Goal: Task Accomplishment & Management: Use online tool/utility

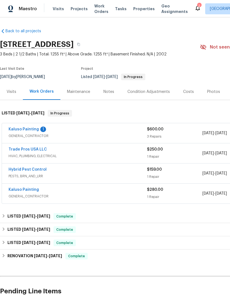
click at [28, 131] on link "Kaluso Painting" at bounding box center [24, 129] width 30 height 4
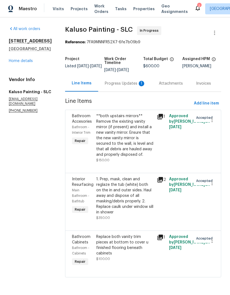
click at [122, 84] on div "Progress Updates 1" at bounding box center [125, 84] width 41 height 6
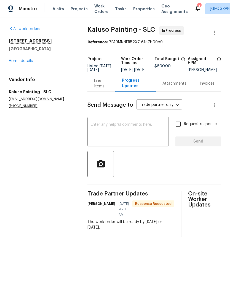
click at [146, 136] on textarea at bounding box center [128, 132] width 75 height 19
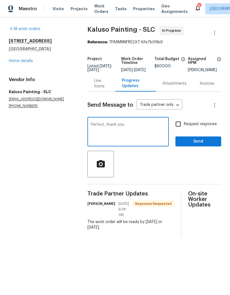
type textarea "Perfect, thank you"
click at [200, 145] on span "Send" at bounding box center [198, 141] width 37 height 7
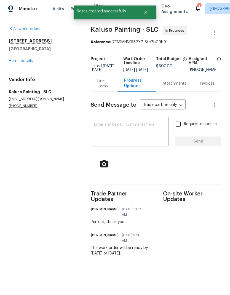
click at [28, 62] on link "Home details" at bounding box center [21, 61] width 24 height 4
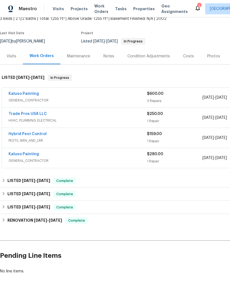
scroll to position [35, 0]
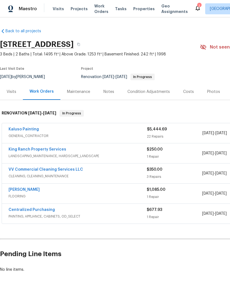
click at [110, 92] on div "Notes" at bounding box center [108, 92] width 11 height 6
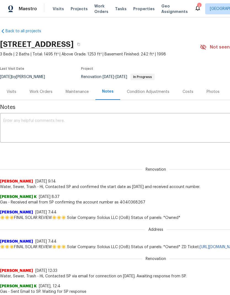
click at [61, 122] on textarea at bounding box center [155, 128] width 305 height 19
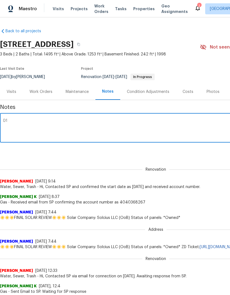
type textarea "D"
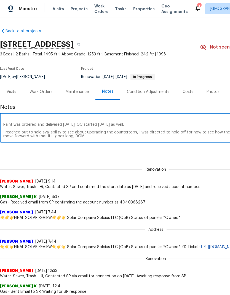
click at [63, 136] on textarea "I recorded a note yesterday after I completed the D1W, but I must not have subm…" at bounding box center [155, 128] width 305 height 19
click at [52, 131] on textarea "I recorded a note yesterday after I completed the D1W, but I must not have subm…" at bounding box center [155, 128] width 305 height 19
click at [90, 137] on textarea "I recorded a note yesterday after I completed the D1W, but I must not have subm…" at bounding box center [155, 128] width 305 height 19
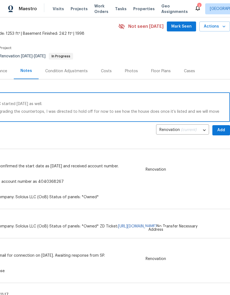
scroll to position [21, 82]
type textarea "I recorded a note yesterday after I completed the D1W, but I must not have subm…"
click at [218, 130] on span "Add" at bounding box center [221, 130] width 9 height 7
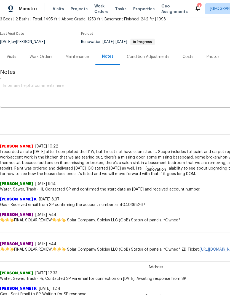
scroll to position [35, 0]
click at [43, 57] on div "Work Orders" at bounding box center [41, 57] width 23 height 6
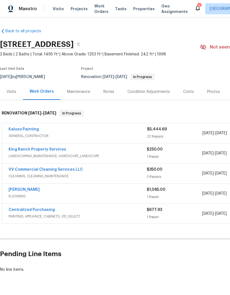
click at [31, 189] on link "[PERSON_NAME]" at bounding box center [24, 190] width 31 height 4
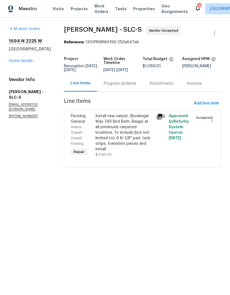
click at [131, 138] on div "Install new carpet. (Bodenger Way 749 Bird Bath, Beige) at all previously carpe…" at bounding box center [124, 132] width 58 height 39
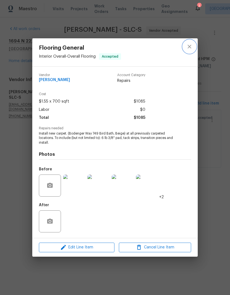
click at [192, 48] on icon "close" at bounding box center [189, 46] width 7 height 7
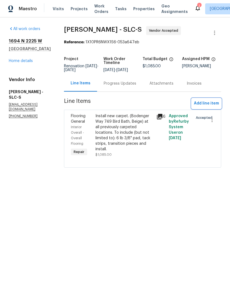
click at [205, 103] on span "Add line item" at bounding box center [206, 103] width 25 height 7
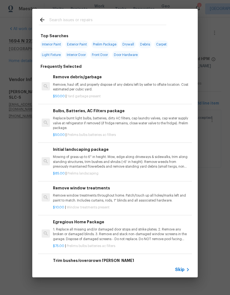
click at [110, 20] on input "text" at bounding box center [107, 21] width 117 height 8
type input "Stair"
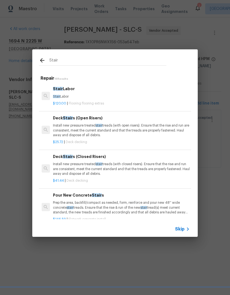
click at [75, 94] on p "Stair Labor" at bounding box center [121, 96] width 137 height 5
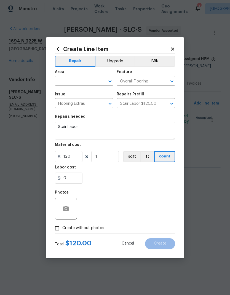
click at [90, 79] on input "text" at bounding box center [76, 81] width 43 height 9
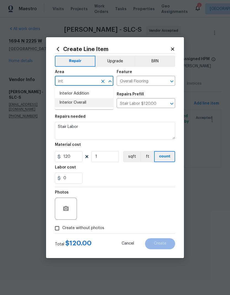
click at [89, 103] on li "Interior Overall" at bounding box center [84, 102] width 58 height 9
type input "Interior Overall"
click at [154, 178] on div "0" at bounding box center [115, 178] width 120 height 11
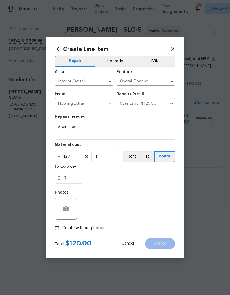
click at [127, 216] on div "Photos" at bounding box center [115, 205] width 120 height 36
click at [57, 232] on input "Create without photos" at bounding box center [57, 228] width 10 height 10
checkbox input "true"
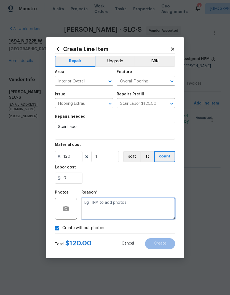
click at [141, 207] on textarea at bounding box center [128, 209] width 94 height 22
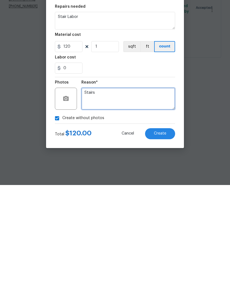
type textarea "Stairs"
click at [166, 242] on span "Create" at bounding box center [160, 244] width 12 height 4
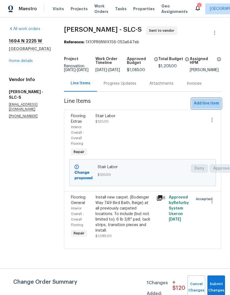
click at [208, 106] on span "Add line item" at bounding box center [206, 103] width 25 height 7
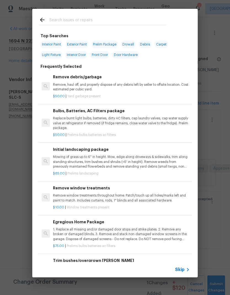
click at [107, 23] on input "text" at bounding box center [107, 21] width 117 height 8
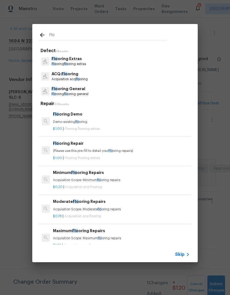
type input "Floo"
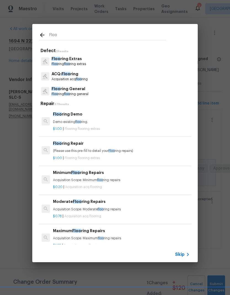
click at [84, 59] on p "Floo ring Extras" at bounding box center [69, 59] width 34 height 6
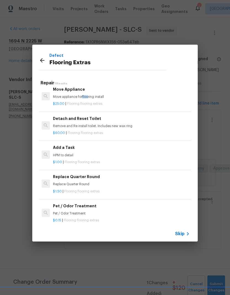
scroll to position [152, 0]
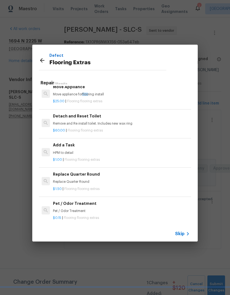
click at [107, 151] on p "HPM to detail" at bounding box center [121, 153] width 137 height 5
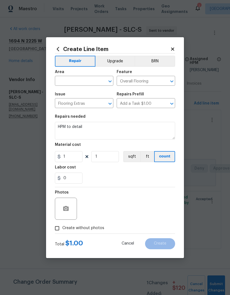
click at [81, 80] on input "text" at bounding box center [76, 81] width 43 height 9
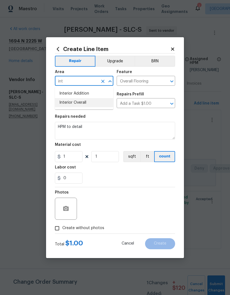
click at [90, 105] on li "Interior Overall" at bounding box center [84, 102] width 58 height 9
type input "Interior Overall"
click at [81, 130] on textarea "HPM to detail" at bounding box center [115, 131] width 120 height 18
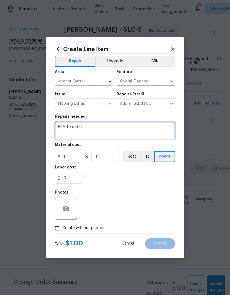
click at [81, 129] on textarea "HPM to detail" at bounding box center [115, 131] width 120 height 18
click at [79, 131] on textarea "HPM to detail" at bounding box center [115, 131] width 120 height 18
click at [77, 128] on textarea "HPM to detail" at bounding box center [115, 131] width 120 height 18
click at [65, 127] on textarea "HPM to detail" at bounding box center [115, 131] width 120 height 18
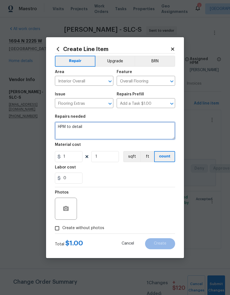
click at [65, 127] on textarea "HPM to detail" at bounding box center [115, 131] width 120 height 18
click at [66, 126] on textarea "HPM to detail" at bounding box center [115, 131] width 120 height 18
type textarea "F"
type textarea "Carpet tear out, trip charge, prep work"
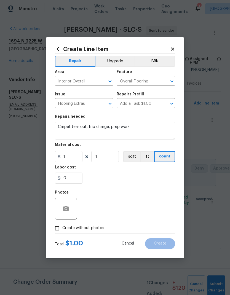
click at [121, 174] on div "0" at bounding box center [115, 178] width 120 height 11
click at [71, 158] on input "1" at bounding box center [69, 156] width 28 height 11
type input "206.49"
click at [142, 175] on div "0" at bounding box center [115, 178] width 120 height 11
click at [61, 230] on input "Create without photos" at bounding box center [57, 228] width 10 height 10
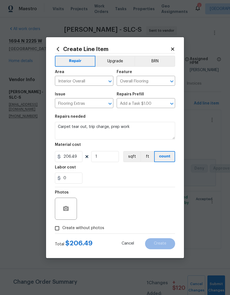
checkbox input "true"
click at [68, 208] on icon "button" at bounding box center [66, 208] width 6 height 5
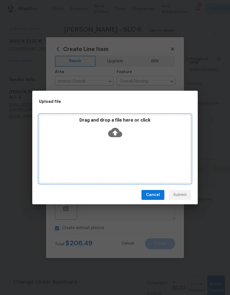
click at [154, 153] on div "Drag and drop a file here or click" at bounding box center [115, 148] width 152 height 69
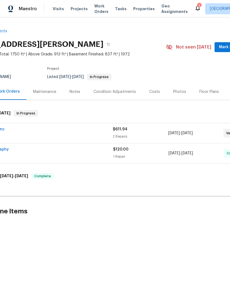
scroll to position [0, 64]
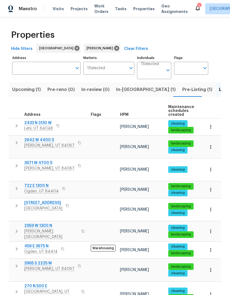
click at [124, 93] on span "In-reno (1)" at bounding box center [146, 90] width 60 height 8
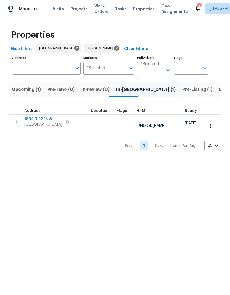
click at [14, 125] on icon "button" at bounding box center [16, 122] width 7 height 7
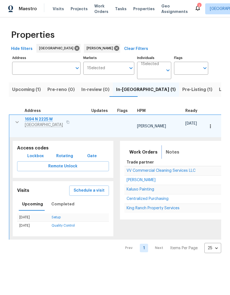
click at [174, 152] on button "Notes" at bounding box center [172, 152] width 20 height 13
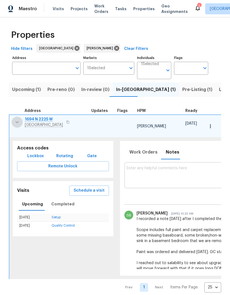
click at [19, 122] on icon "button" at bounding box center [17, 122] width 7 height 7
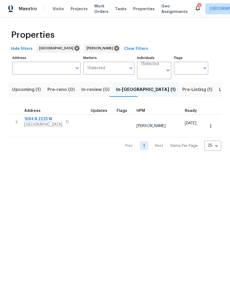
click at [219, 91] on span "Listed (10)" at bounding box center [230, 90] width 23 height 8
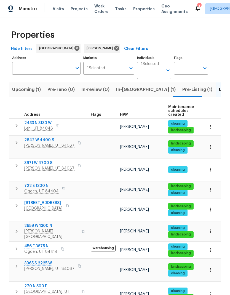
click at [53, 206] on span "[GEOGRAPHIC_DATA]" at bounding box center [43, 209] width 38 height 6
click at [21, 93] on span "Upcoming (1)" at bounding box center [26, 90] width 29 height 8
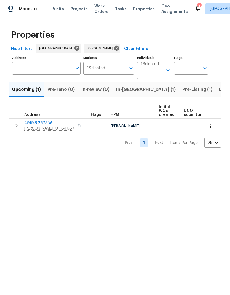
click at [38, 127] on span "Roy, UT 84067" at bounding box center [49, 129] width 50 height 6
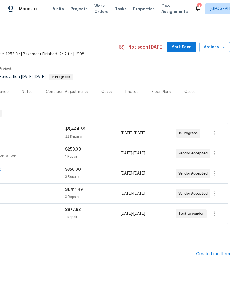
scroll to position [0, 82]
click at [194, 9] on icon at bounding box center [197, 8] width 7 height 7
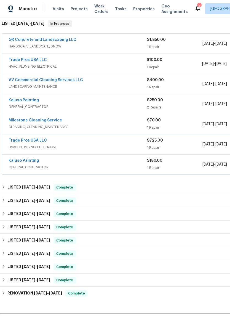
scroll to position [90, 0]
click at [29, 61] on link "Trade Pros USA LLC" at bounding box center [28, 60] width 38 height 4
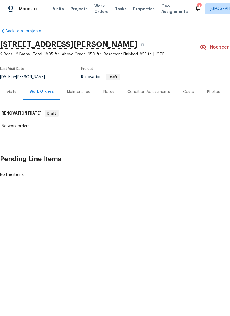
click at [153, 95] on div "Condition Adjustments" at bounding box center [149, 92] width 56 height 16
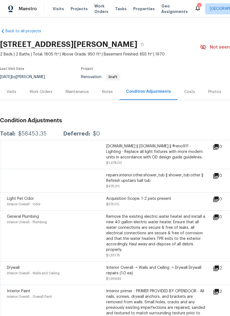
click at [13, 95] on div "Visits" at bounding box center [11, 92] width 23 height 16
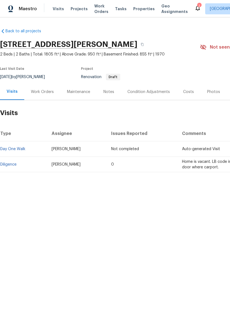
click at [154, 93] on div "Condition Adjustments" at bounding box center [148, 92] width 42 height 6
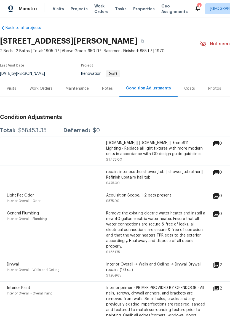
scroll to position [4, 0]
